Goal: Communication & Community: Answer question/provide support

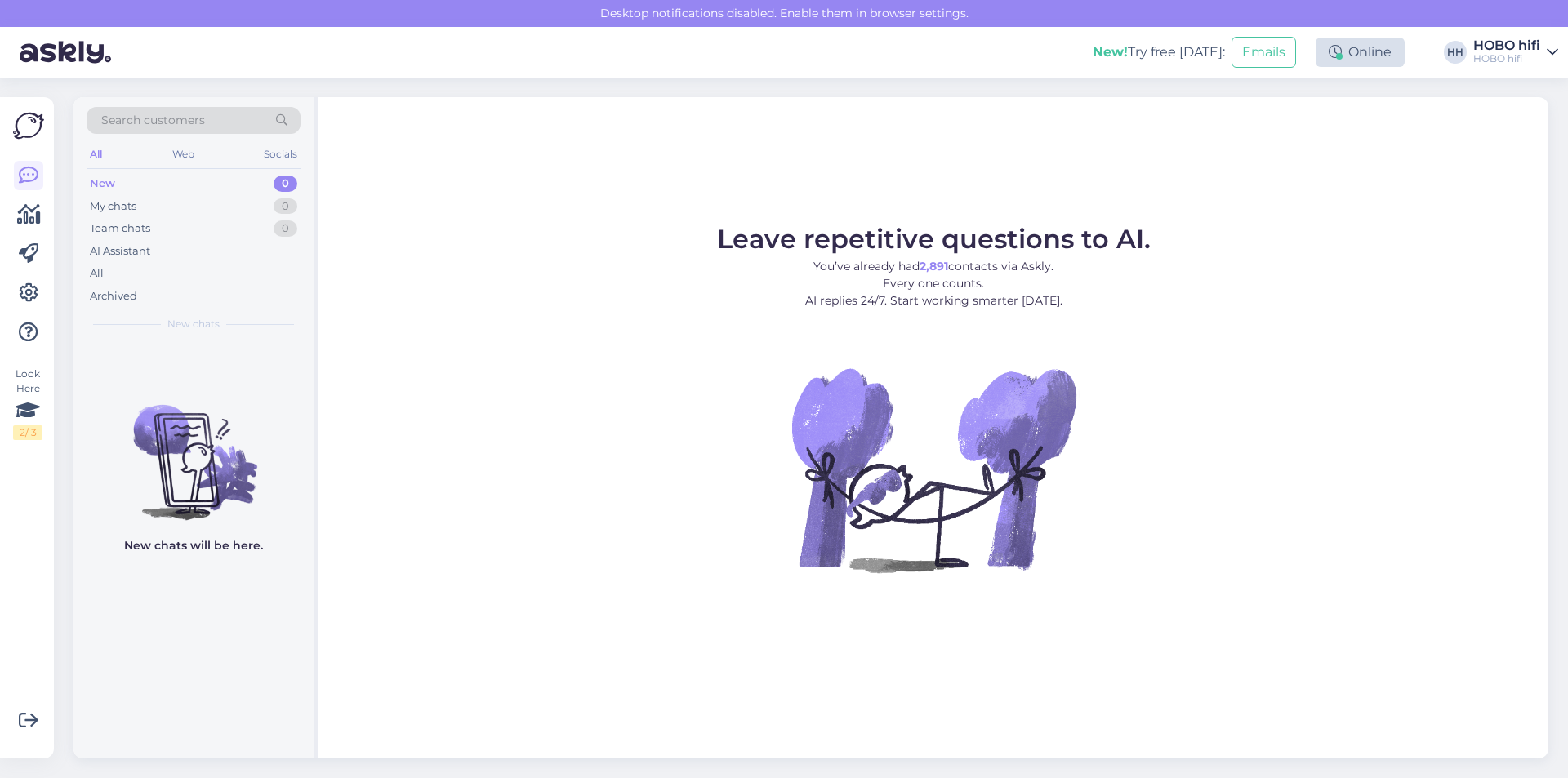
click at [1367, 61] on div "Online" at bounding box center [1360, 52] width 89 height 29
click at [1276, 138] on button "1.5 hours" at bounding box center [1253, 139] width 62 height 18
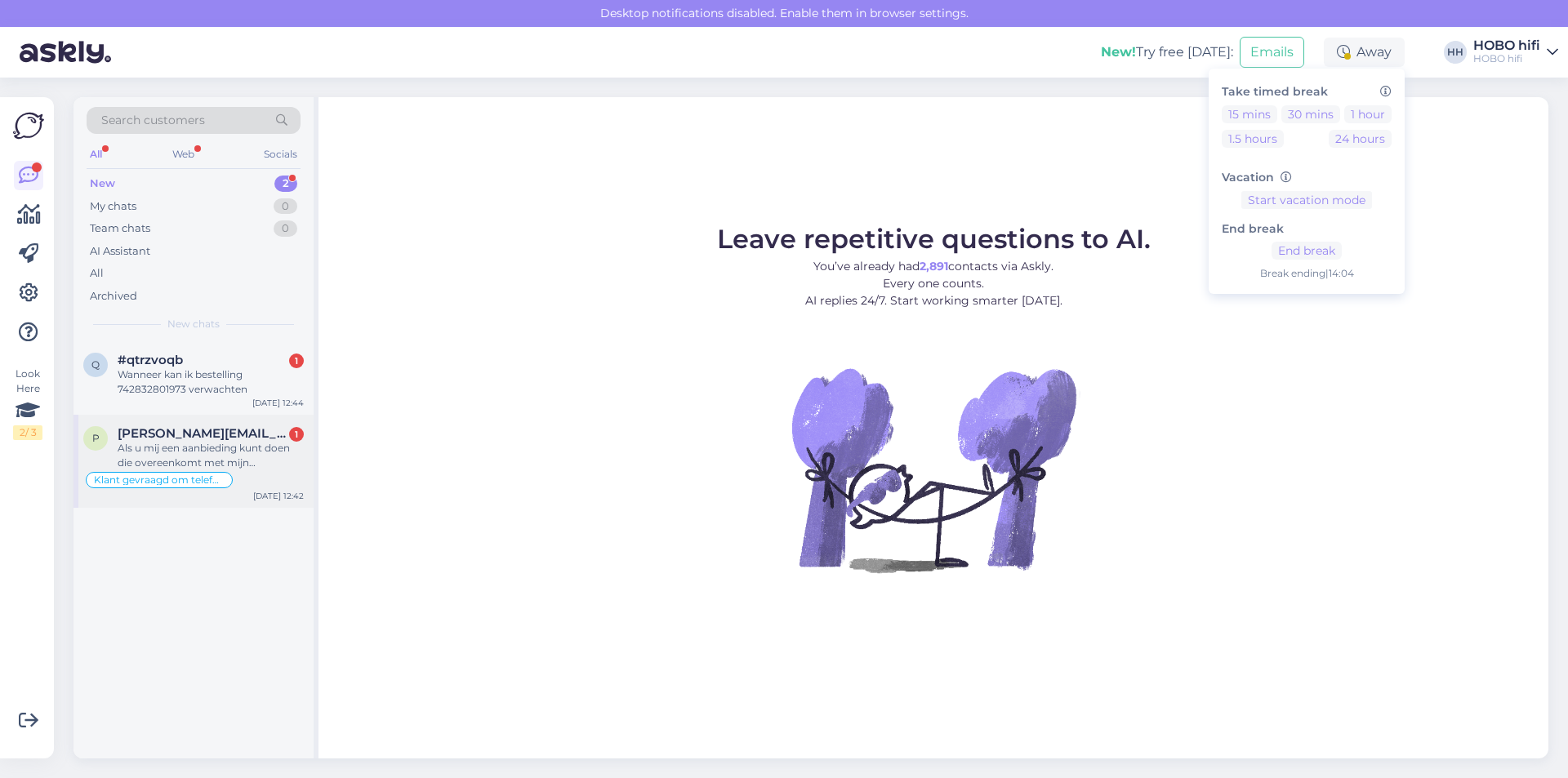
click at [220, 450] on div "Als u mij een aanbieding kunt doen die overeenkomt met mijn verwachting rond [D…" at bounding box center [210, 455] width 186 height 29
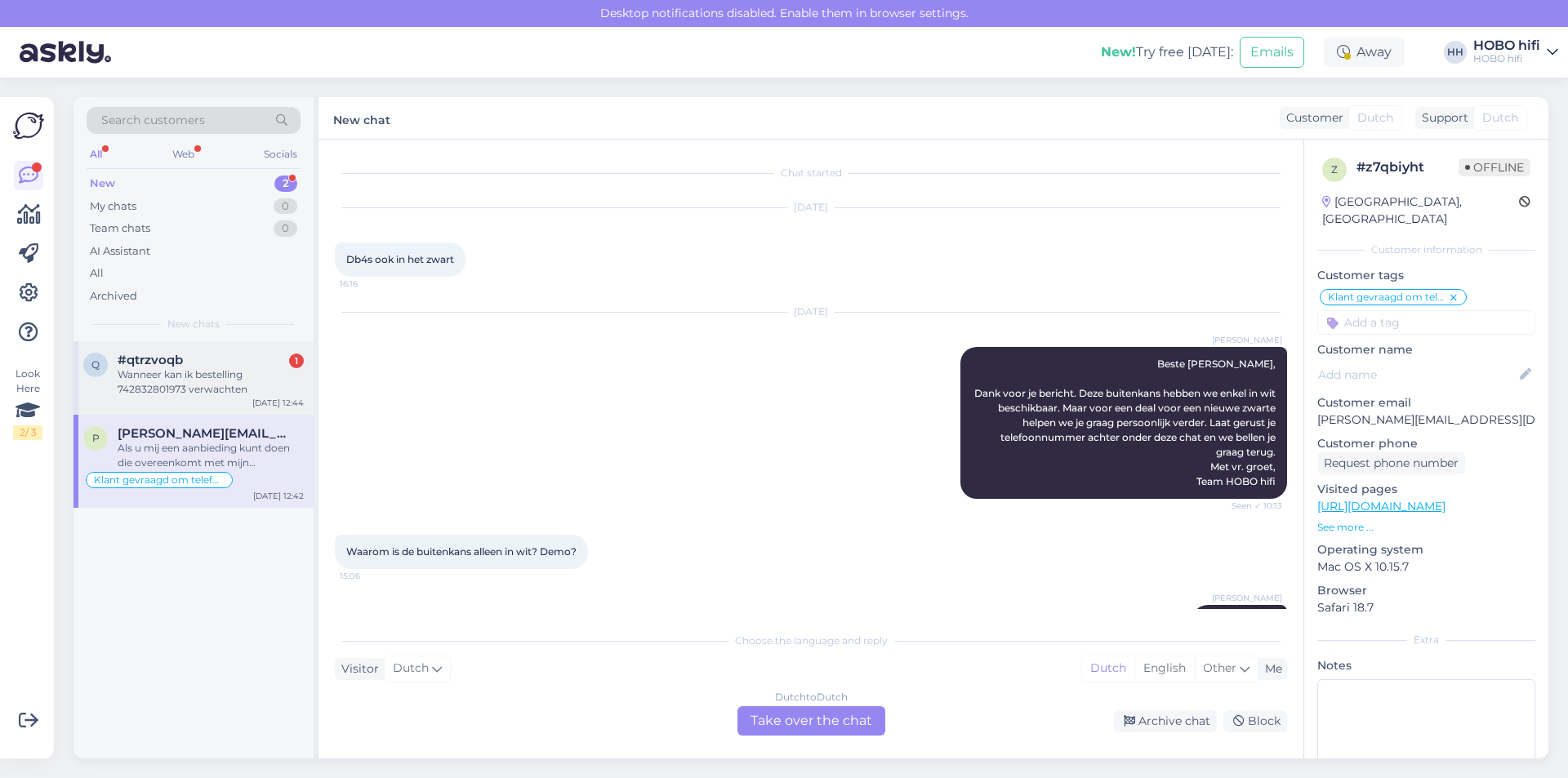
click at [207, 388] on div "Wanneer kan ik bestelling 742832801973 verwachten" at bounding box center [210, 381] width 186 height 29
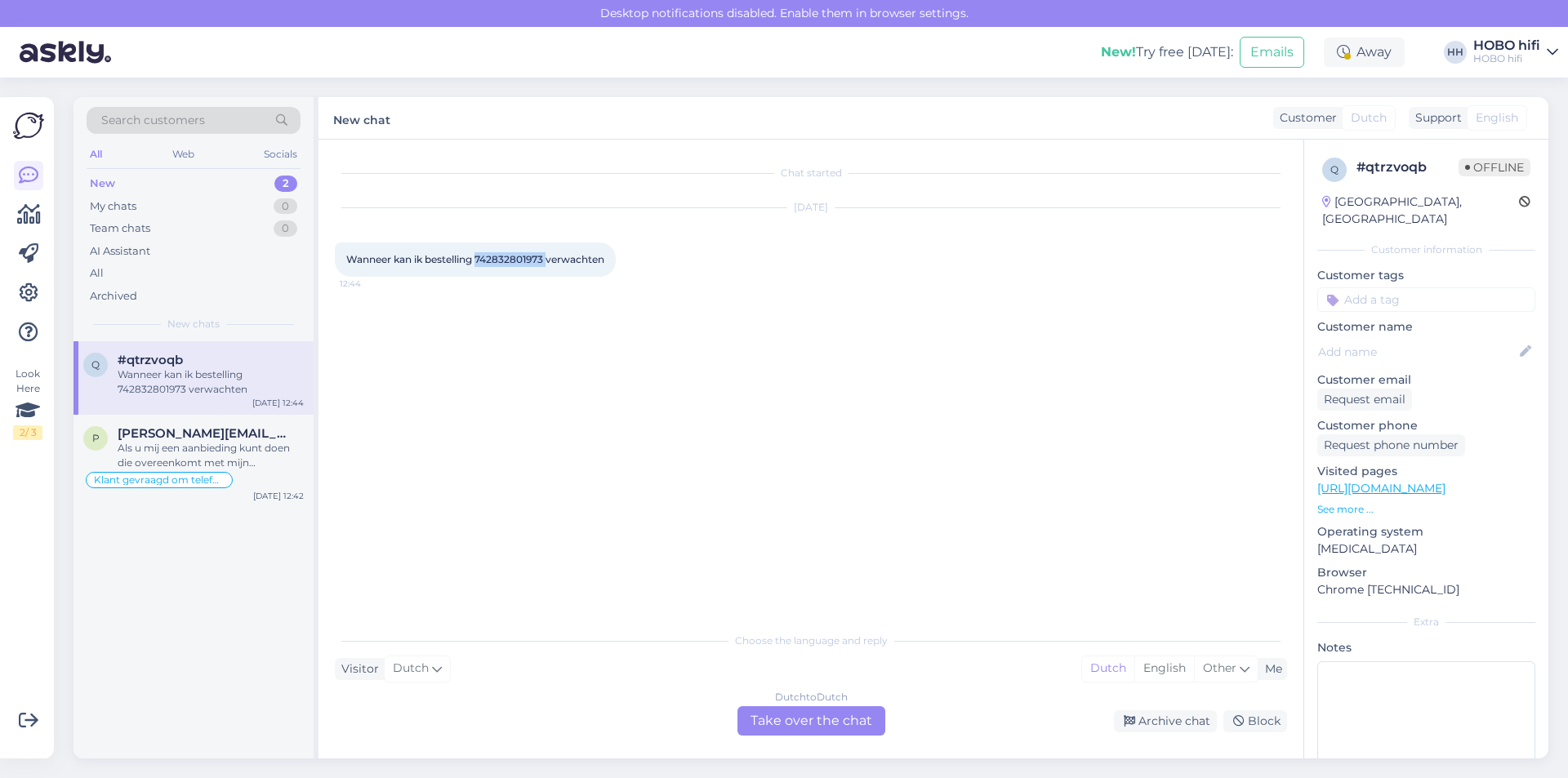
drag, startPoint x: 547, startPoint y: 262, endPoint x: 475, endPoint y: 258, distance: 72.1
click at [475, 258] on span "Wanneer kan ik bestelling 742832801973 verwachten" at bounding box center [476, 259] width 258 height 12
copy span "742832801973"
click at [850, 720] on div "Dutch to Dutch Take over the chat" at bounding box center [812, 721] width 148 height 29
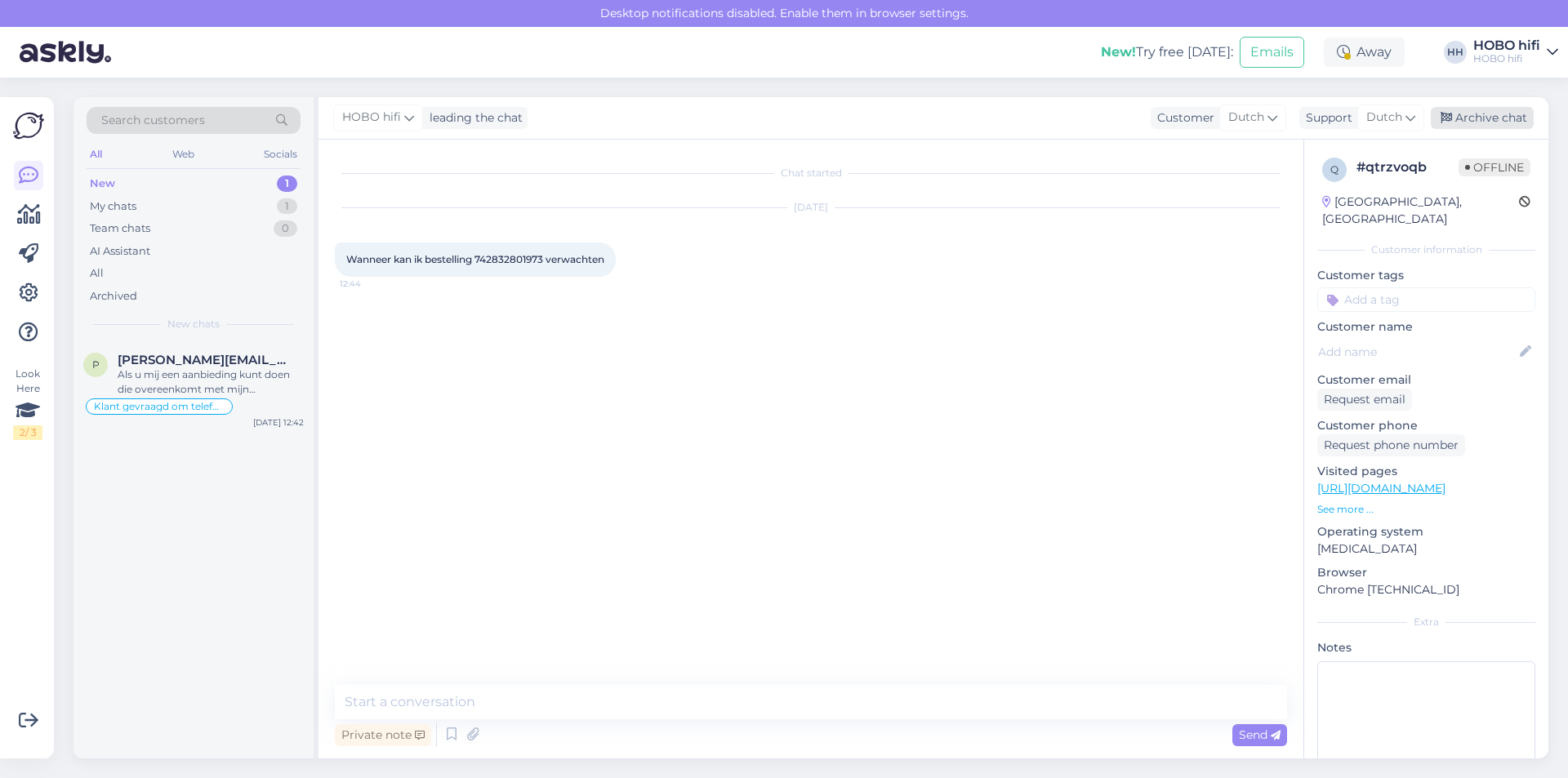
click at [1497, 121] on div "Archive chat" at bounding box center [1482, 118] width 102 height 22
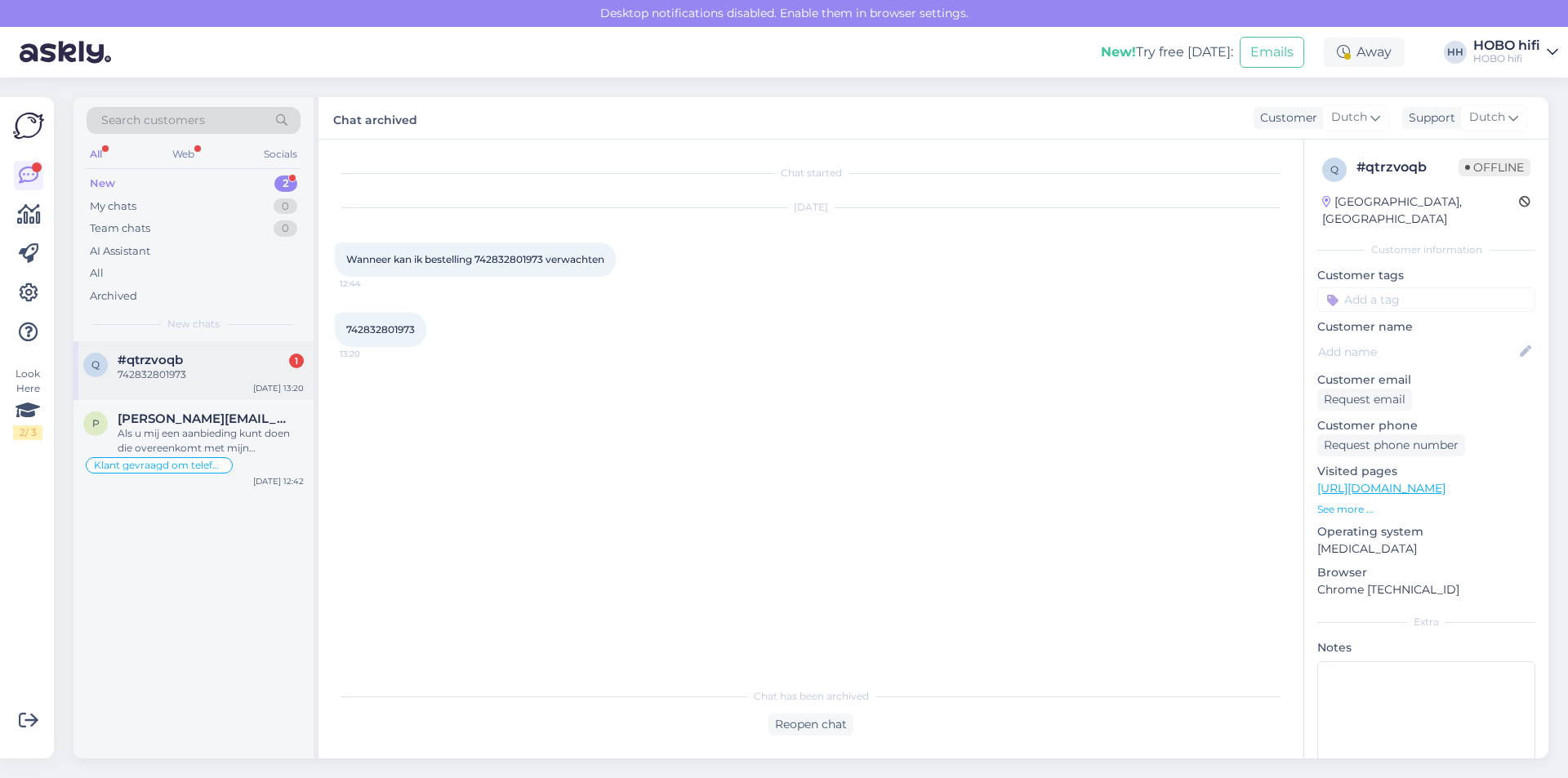
click at [164, 380] on div "742832801973" at bounding box center [210, 374] width 186 height 14
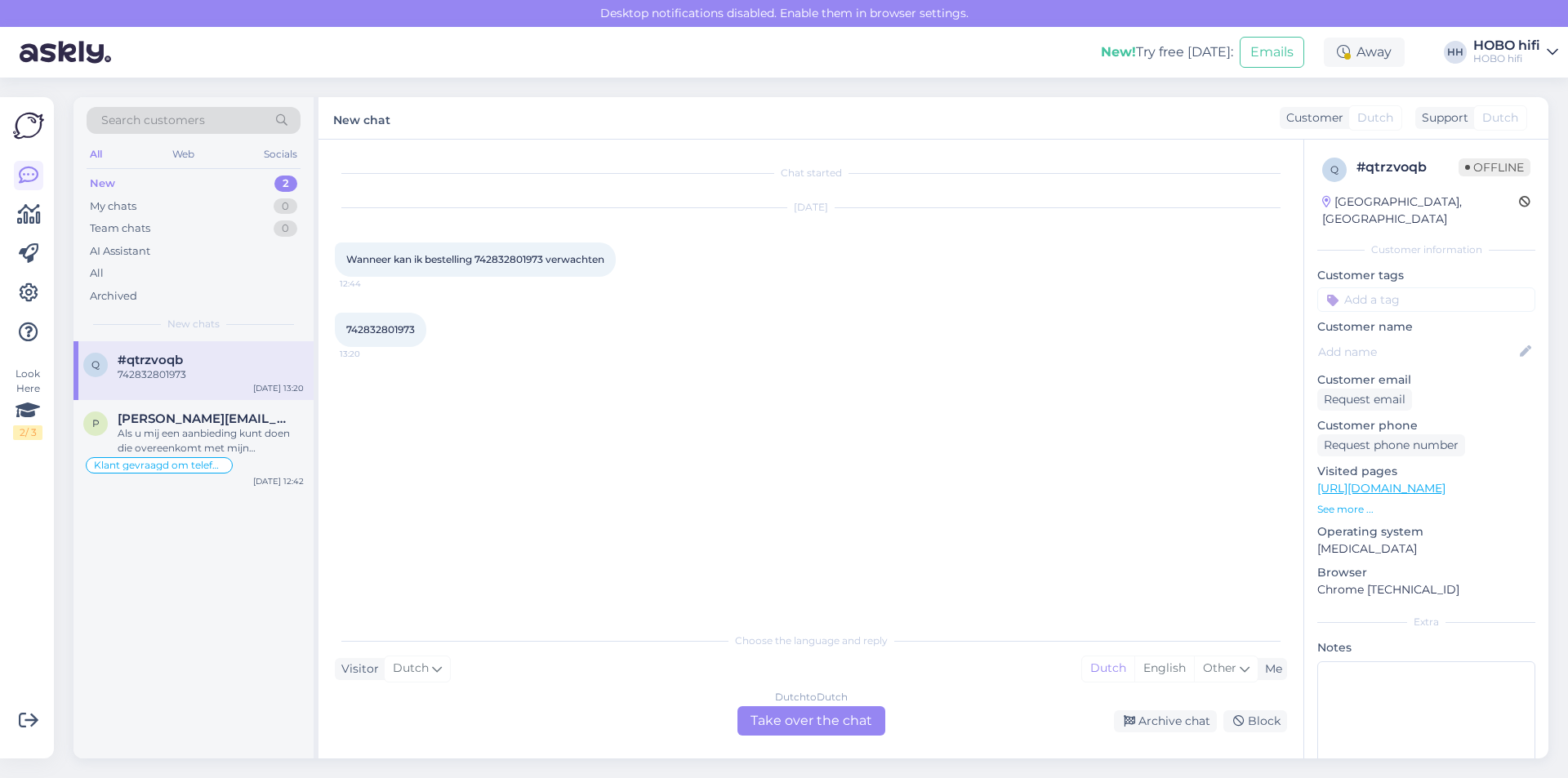
click at [191, 371] on div "742832801973" at bounding box center [210, 374] width 186 height 14
click at [1198, 722] on div "Archive chat" at bounding box center [1164, 721] width 102 height 22
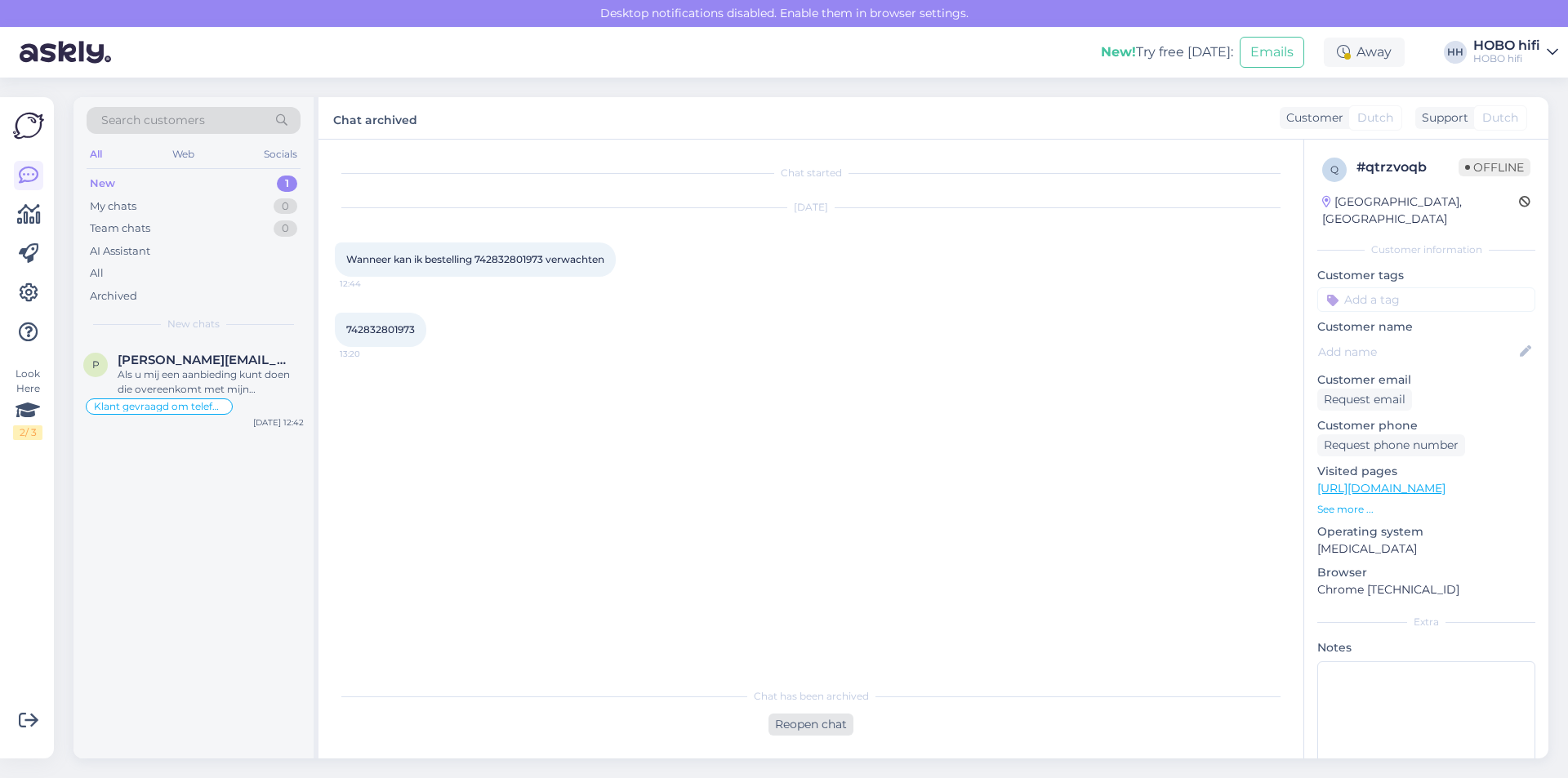
click at [785, 726] on div "Reopen chat" at bounding box center [810, 725] width 85 height 22
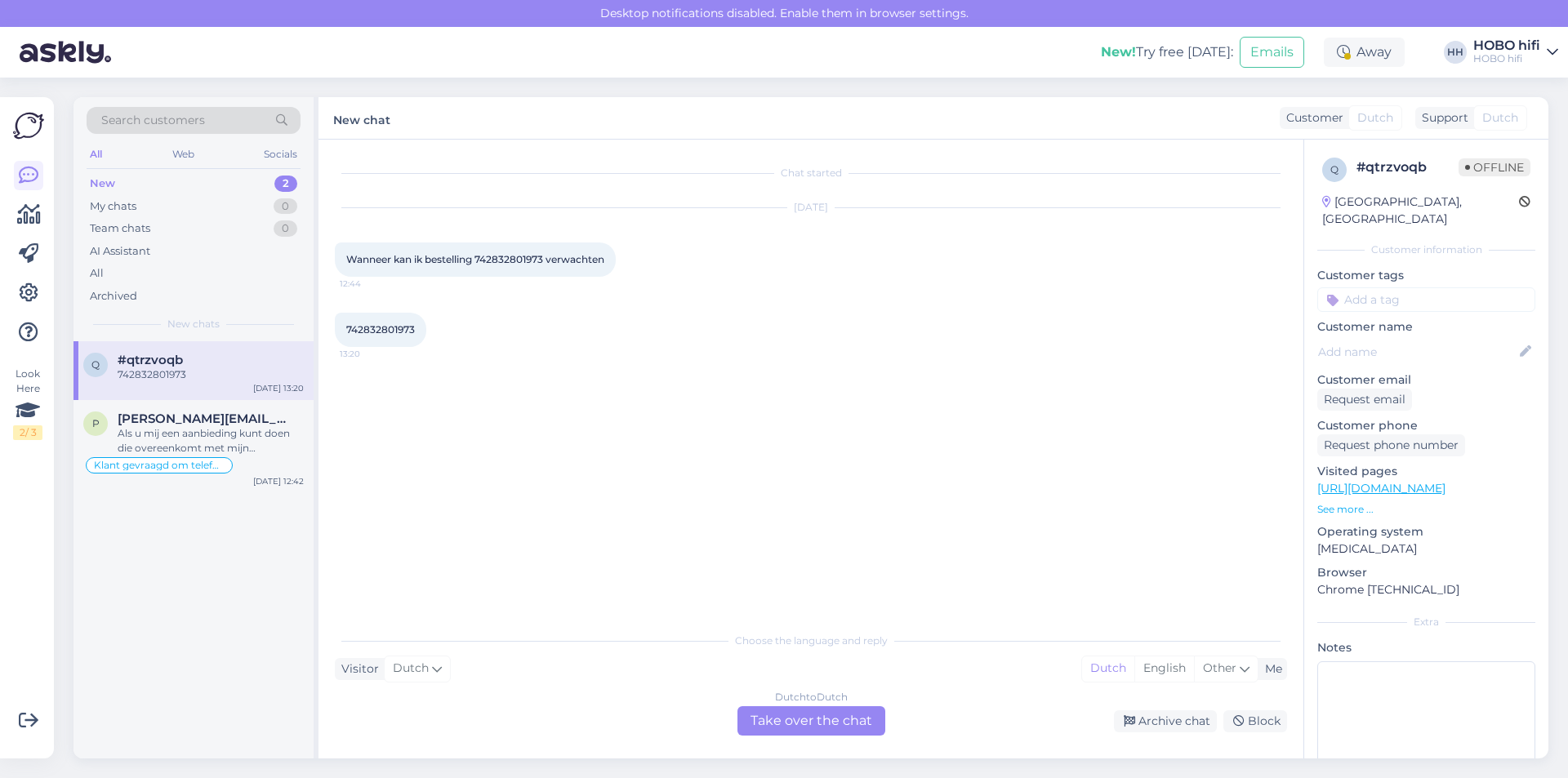
click at [802, 722] on div "Dutch to Dutch Take over the chat" at bounding box center [812, 721] width 148 height 29
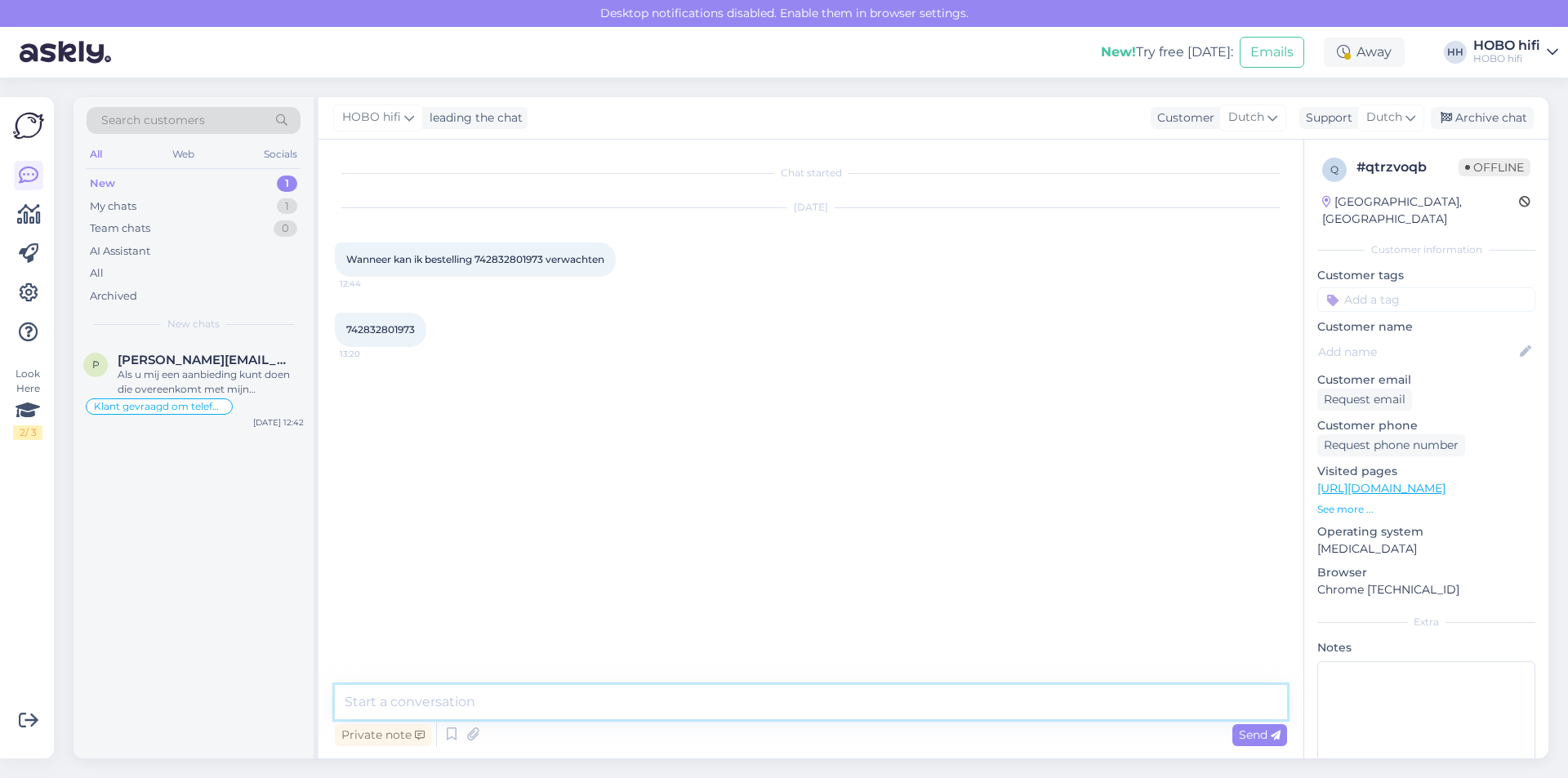
click at [435, 700] on textarea at bounding box center [811, 702] width 952 height 34
click at [488, 704] on textarea "Goedemiddag," at bounding box center [811, 702] width 952 height 34
click at [516, 707] on textarea "[PERSON_NAME], op dit nummmer kan ik helaas niets terugvinden" at bounding box center [811, 702] width 952 height 34
click at [785, 706] on textarea "[PERSON_NAME], op dit nummer kan ik helaas niets terugvinden" at bounding box center [811, 702] width 952 height 34
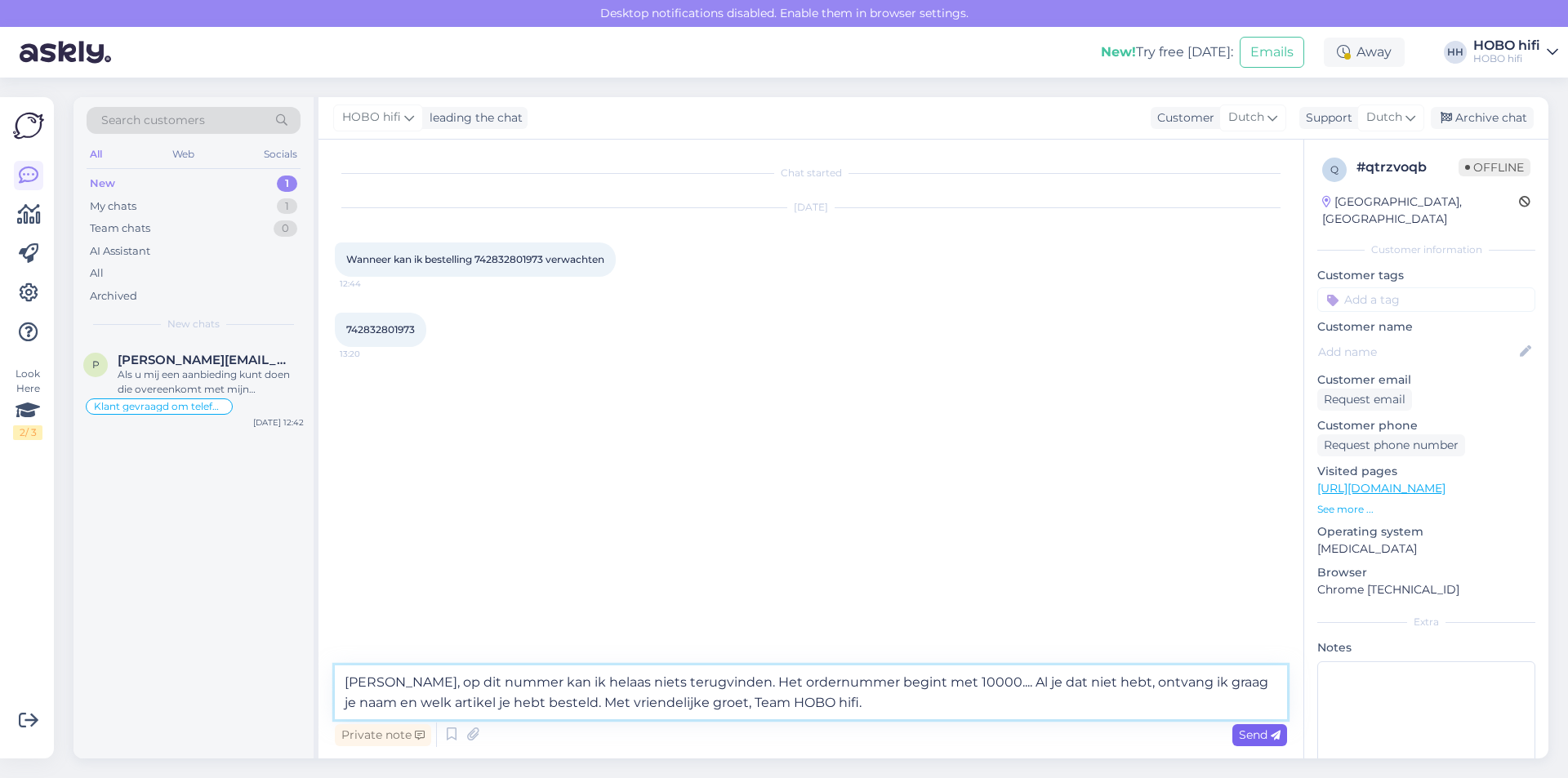
type textarea "[PERSON_NAME], op dit nummer kan ik helaas niets terugvinden. Het ordernummer b…"
click at [1245, 736] on span "Send" at bounding box center [1259, 735] width 42 height 14
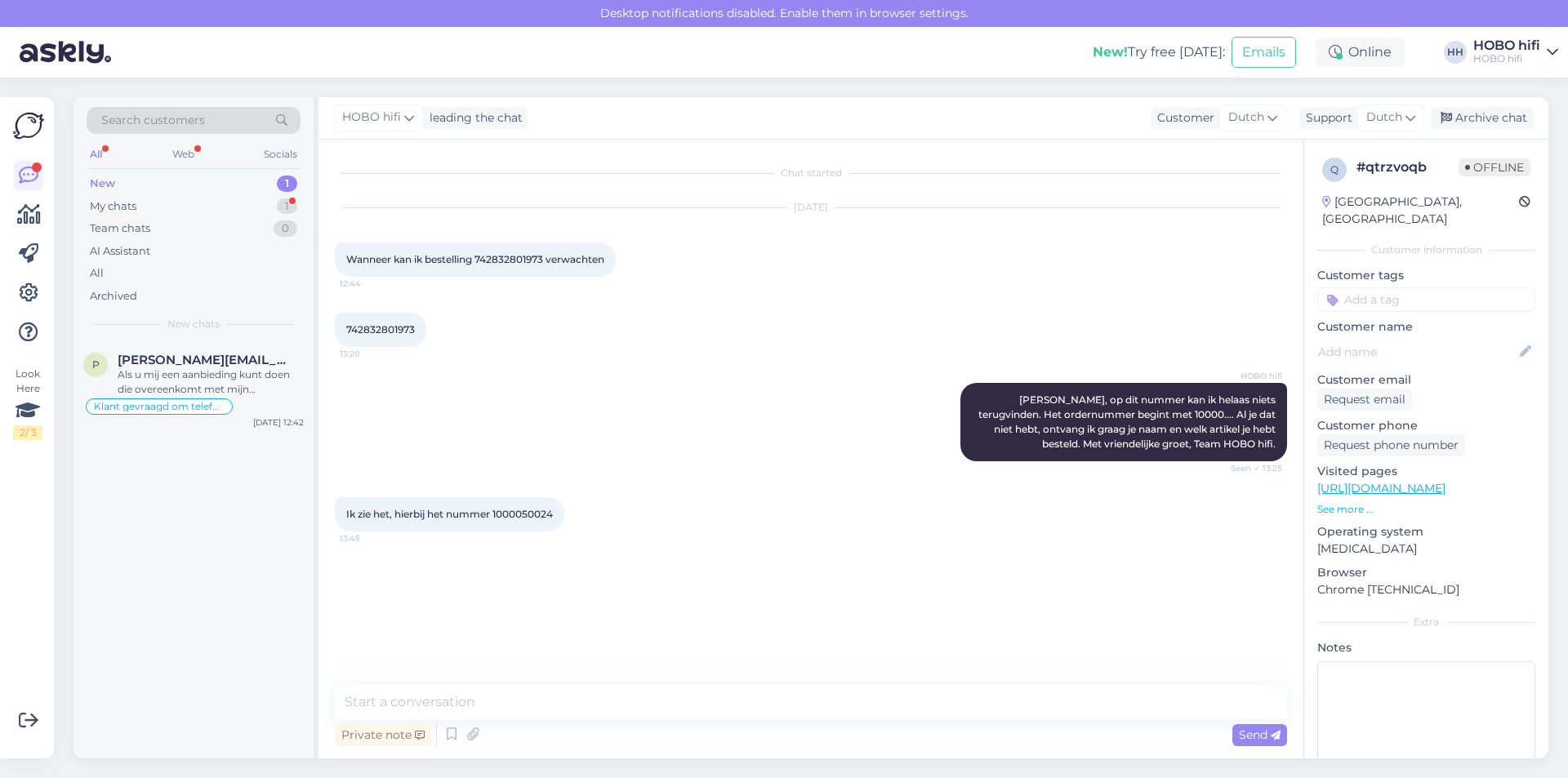
click at [112, 184] on div "New" at bounding box center [102, 184] width 25 height 16
click at [117, 205] on div "My chats" at bounding box center [113, 207] width 46 height 16
click at [150, 371] on div "Ik zie het, hierbij het nummer 1000050024" at bounding box center [210, 381] width 186 height 29
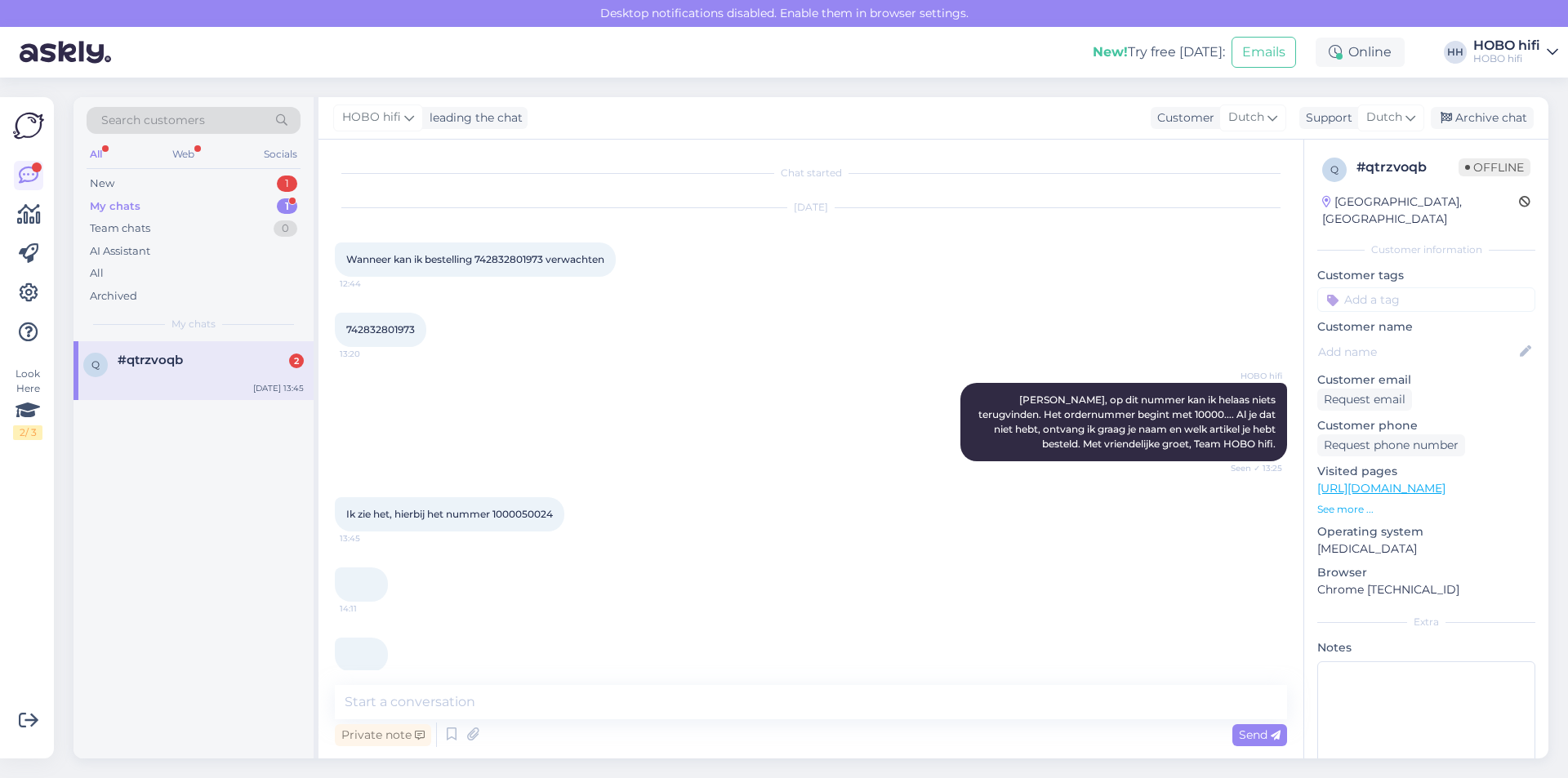
scroll to position [20, 0]
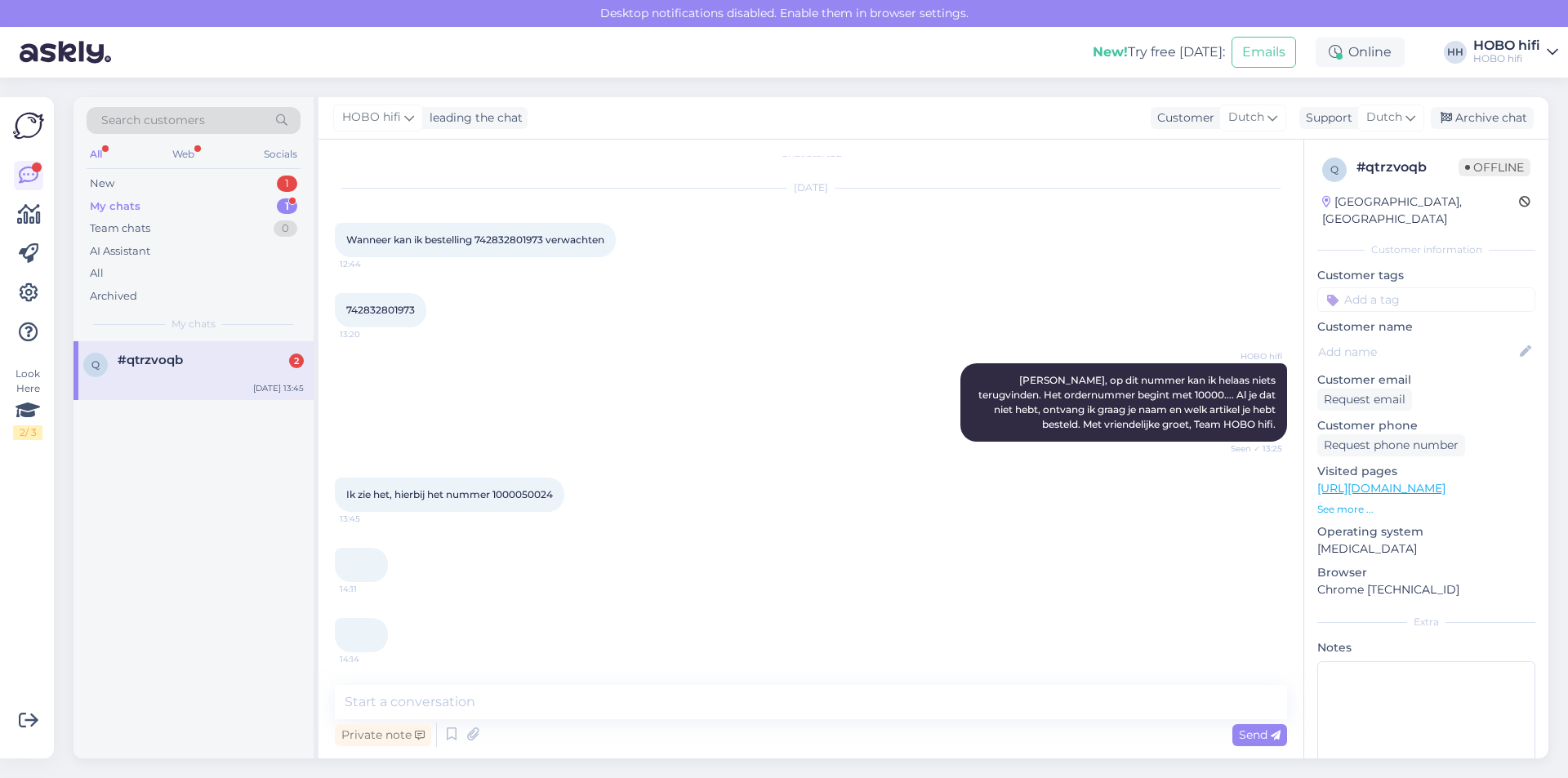
click at [176, 371] on div at bounding box center [210, 374] width 186 height 14
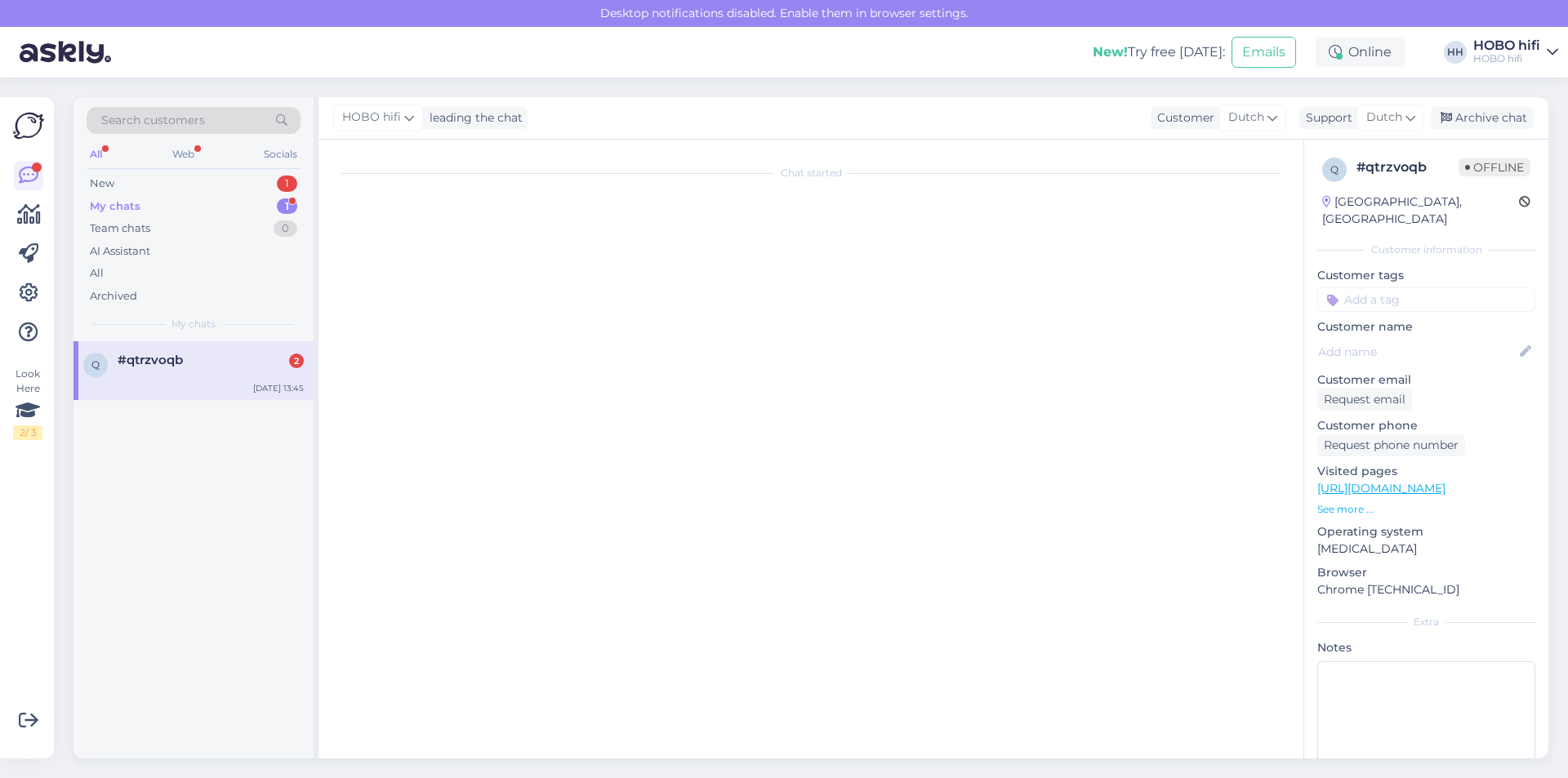
scroll to position [0, 0]
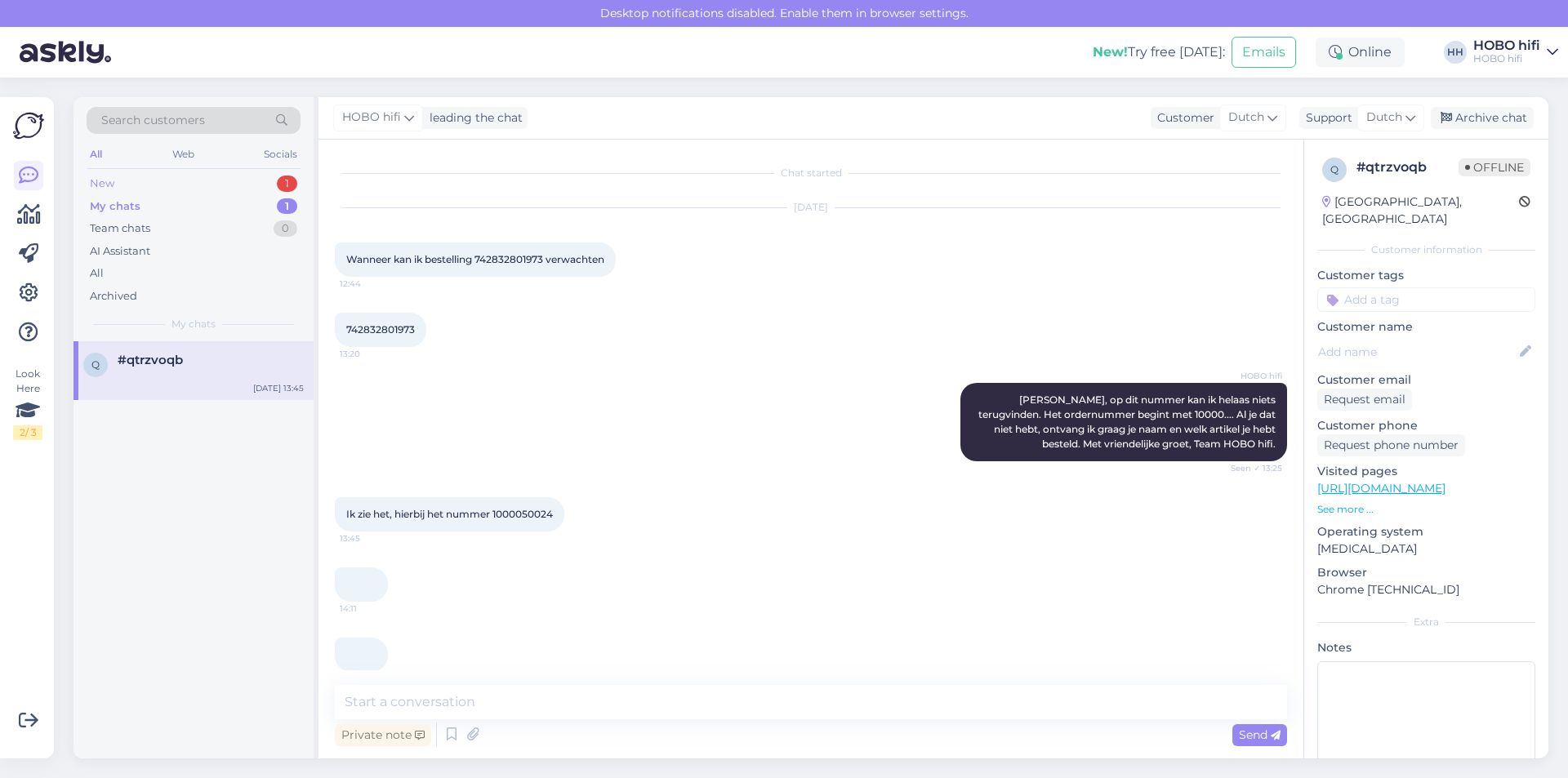
click at [131, 187] on div "New 1" at bounding box center [193, 184] width 214 height 23
click at [147, 209] on div "My chats 1" at bounding box center [193, 207] width 214 height 23
